Goal: Task Accomplishment & Management: Manage account settings

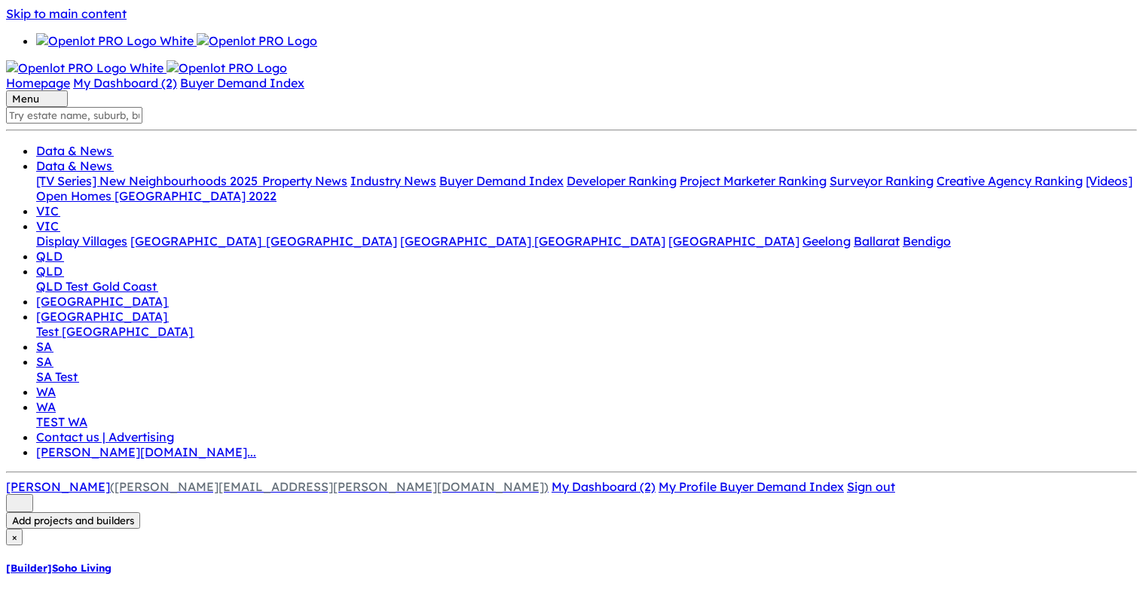
drag, startPoint x: 439, startPoint y: 238, endPoint x: 793, endPoint y: 204, distance: 355.1
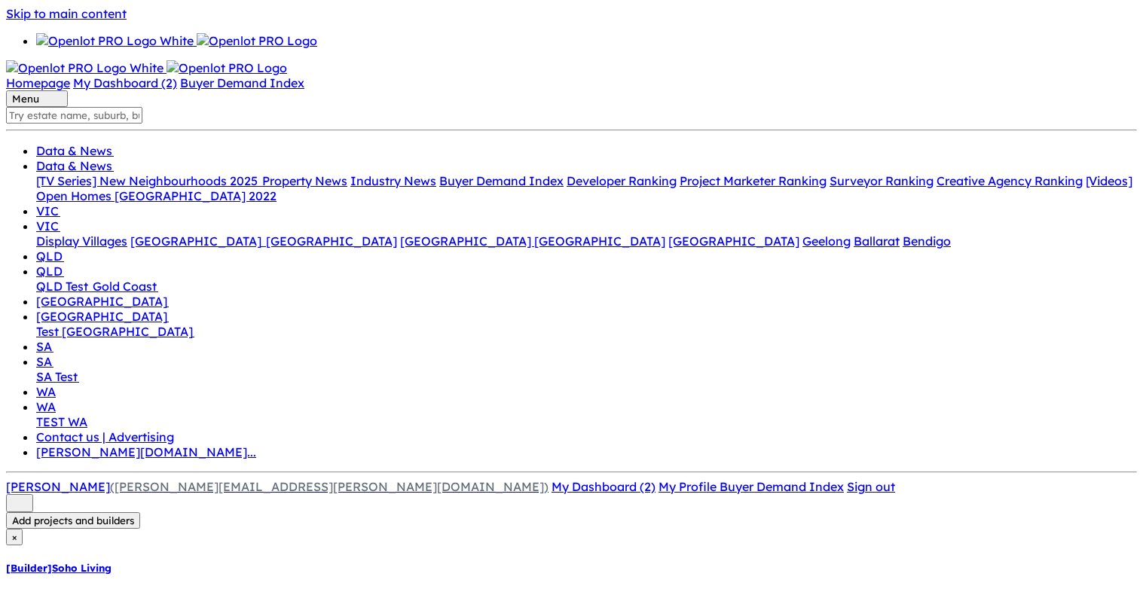
scroll to position [0, 0]
drag, startPoint x: 609, startPoint y: 234, endPoint x: 598, endPoint y: 232, distance: 10.7
drag, startPoint x: 290, startPoint y: 167, endPoint x: 318, endPoint y: 171, distance: 28.1
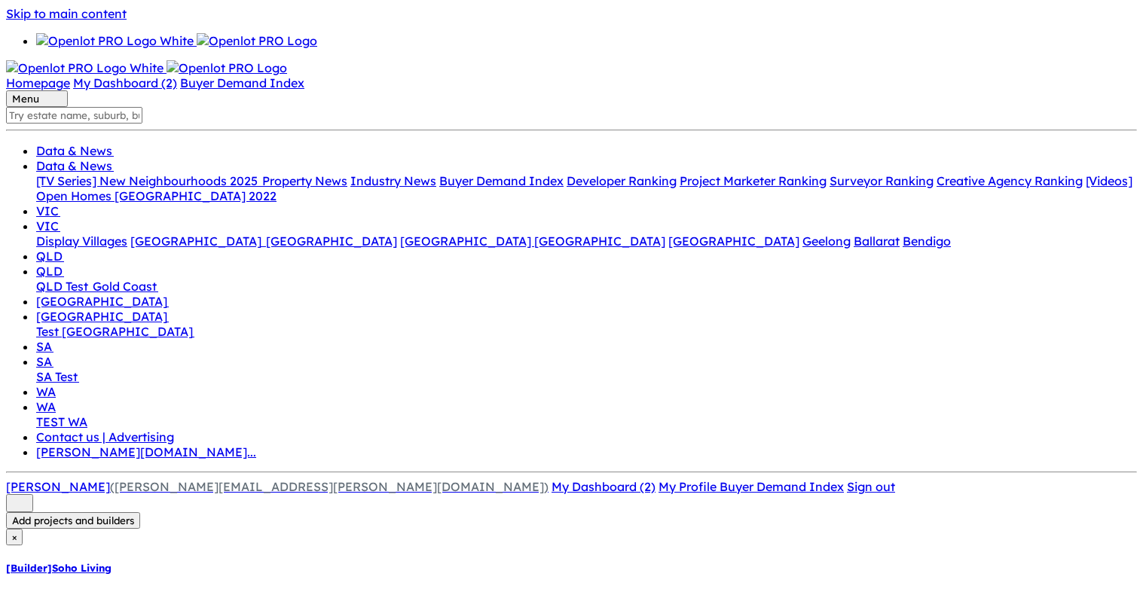
drag, startPoint x: 563, startPoint y: 223, endPoint x: 714, endPoint y: 234, distance: 151.1
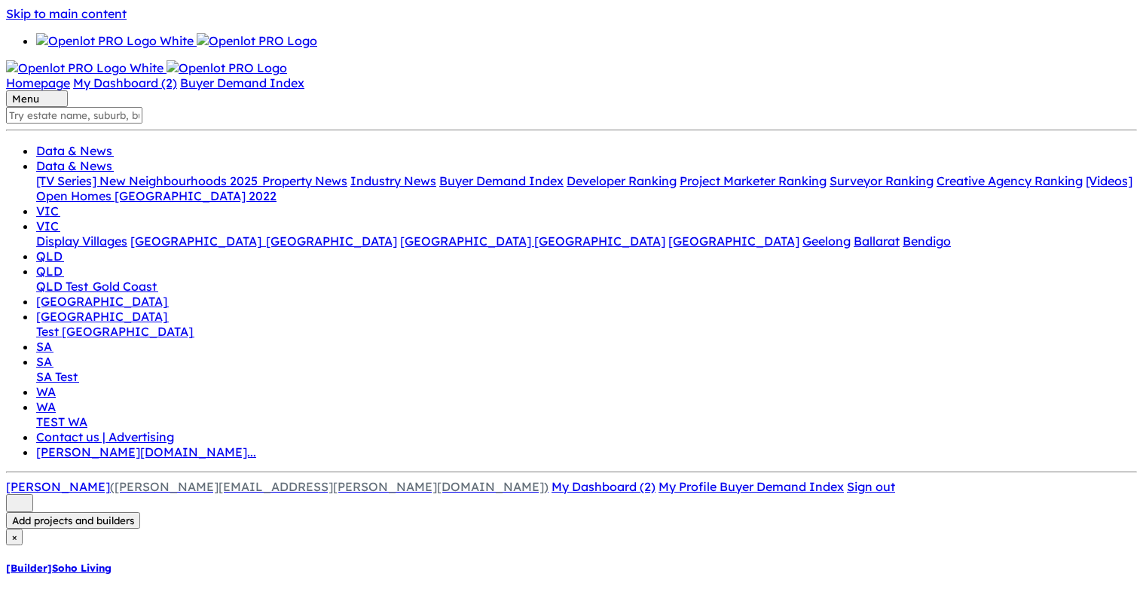
drag, startPoint x: 400, startPoint y: 280, endPoint x: 412, endPoint y: 379, distance: 100.2
drag, startPoint x: 386, startPoint y: 302, endPoint x: 451, endPoint y: 380, distance: 101.1
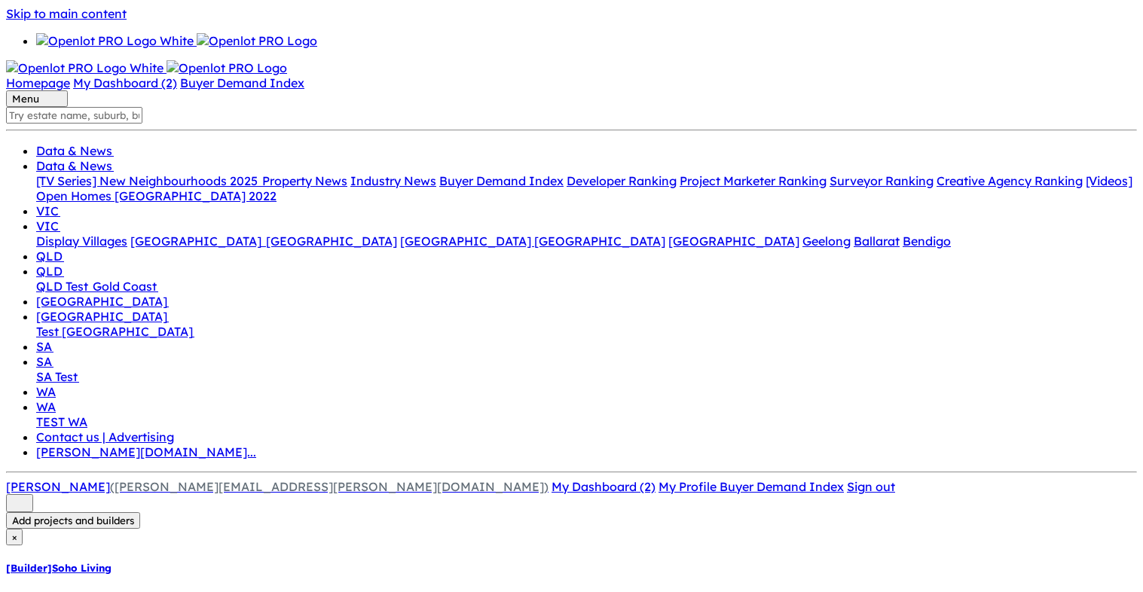
drag, startPoint x: 451, startPoint y: 380, endPoint x: 487, endPoint y: 375, distance: 36.6
drag, startPoint x: 474, startPoint y: 397, endPoint x: 454, endPoint y: 347, distance: 54.2
